Goal: Task Accomplishment & Management: Manage account settings

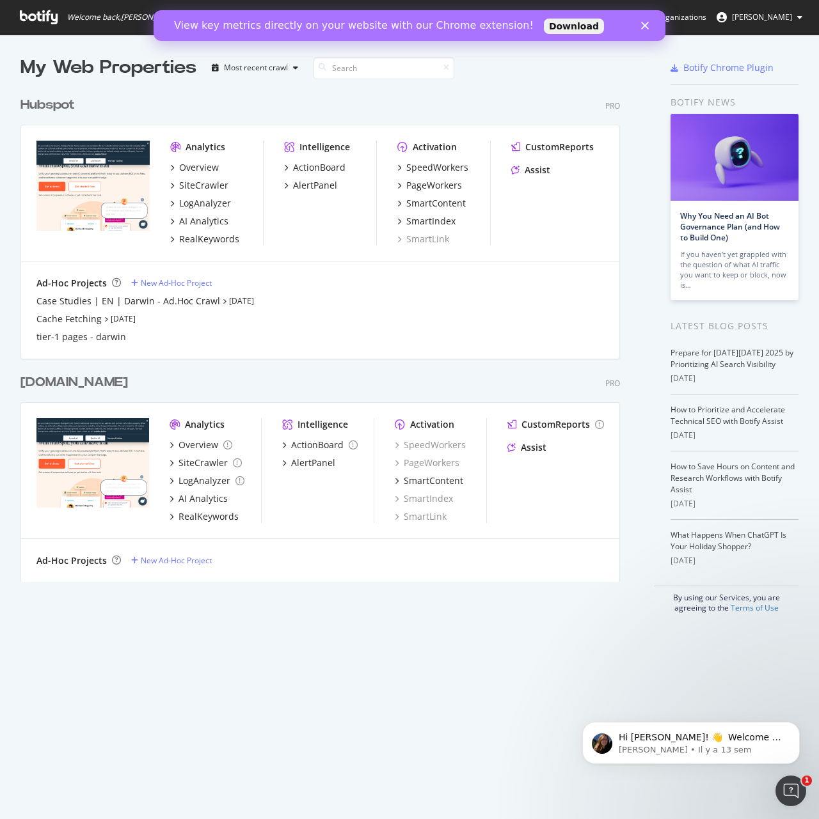
click at [63, 104] on div "Hubspot" at bounding box center [47, 105] width 54 height 19
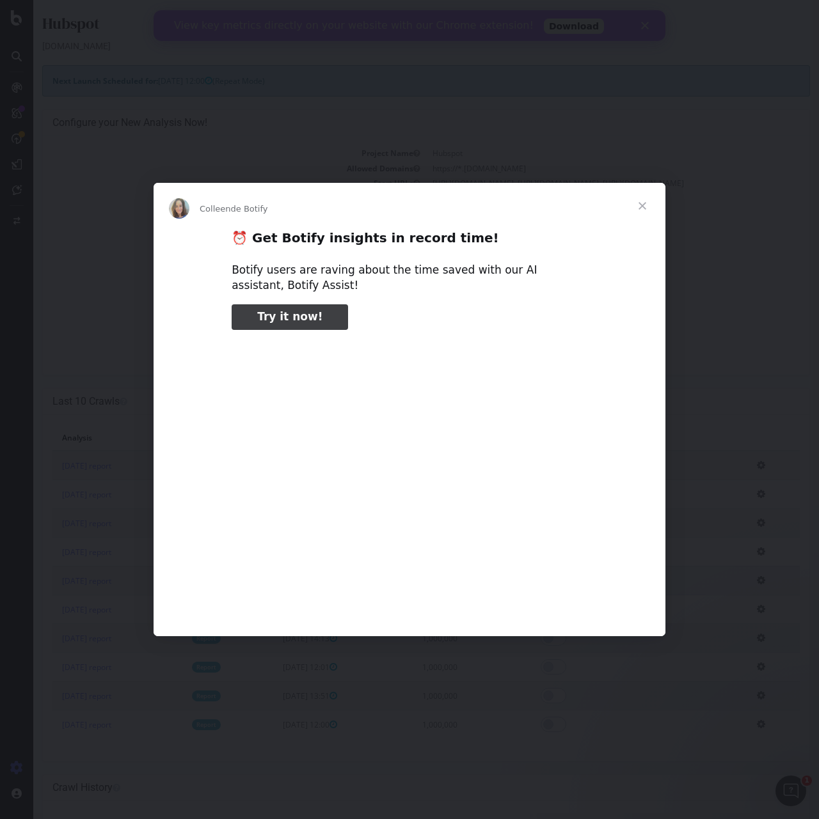
type input "556624"
click at [440, 98] on div "Intercom Messenger" at bounding box center [409, 409] width 819 height 819
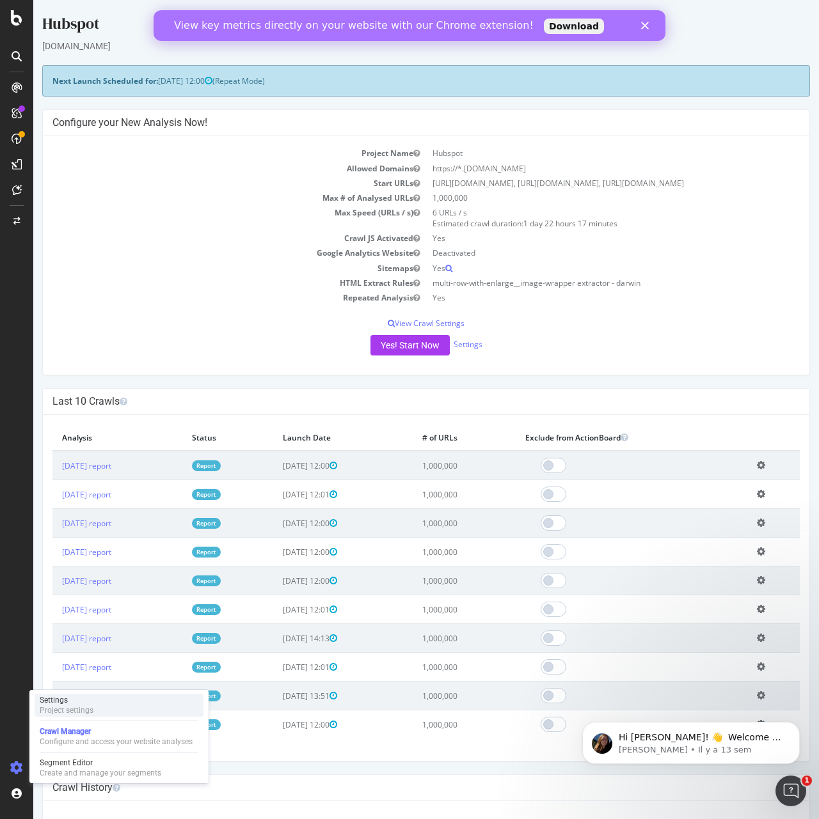
click at [65, 707] on div "Project settings" at bounding box center [67, 710] width 54 height 10
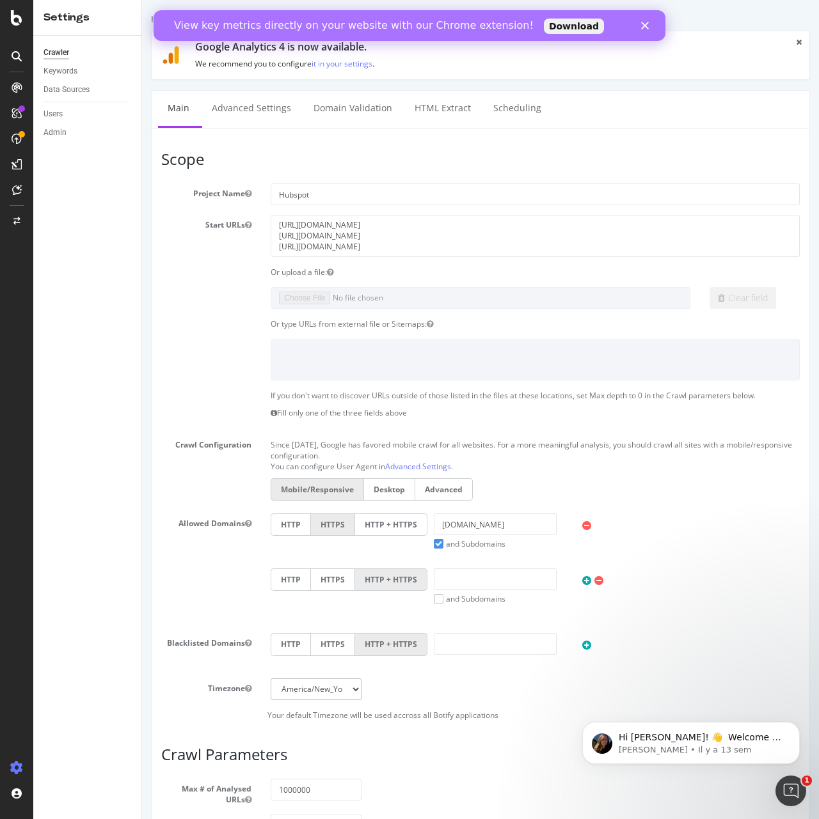
click at [57, 82] on div "Data Sources" at bounding box center [92, 90] width 98 height 19
click at [58, 86] on div "Data Sources" at bounding box center [66, 89] width 46 height 13
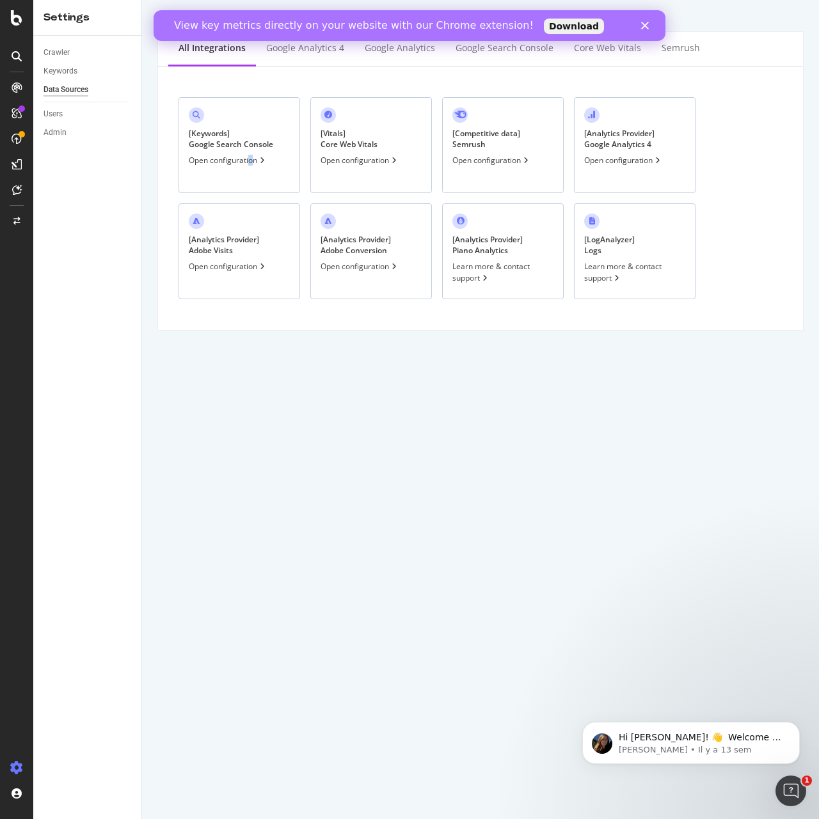
click at [251, 161] on div "Open configuration" at bounding box center [228, 160] width 79 height 11
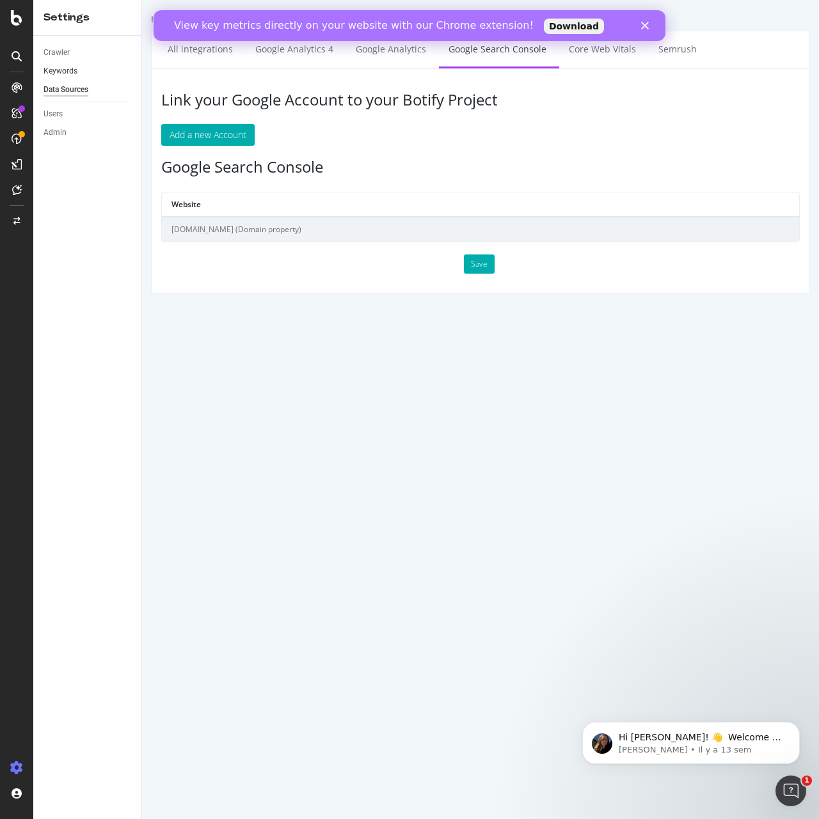
click at [79, 74] on link "Keywords" at bounding box center [87, 71] width 89 height 13
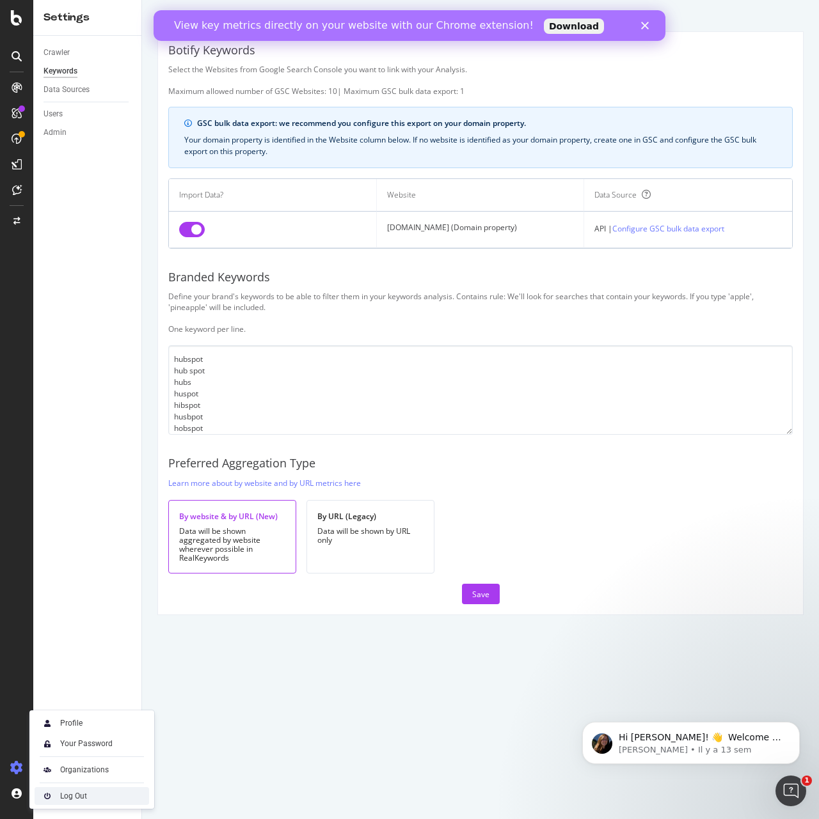
click at [80, 794] on div "Log Out" at bounding box center [73, 796] width 27 height 10
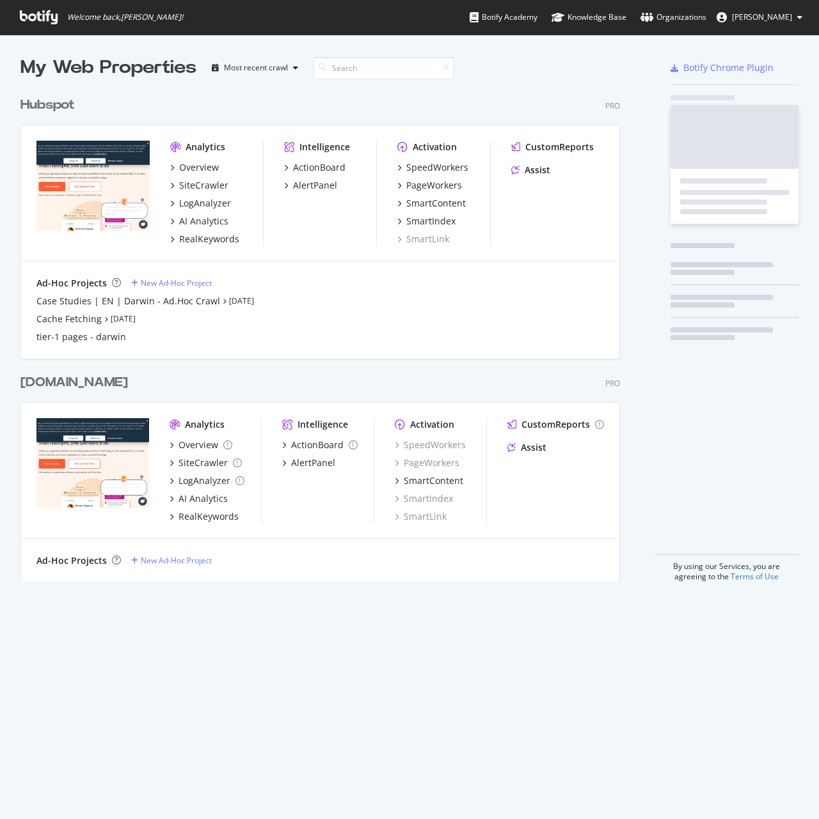
scroll to position [492, 600]
